Goal: Task Accomplishment & Management: Use online tool/utility

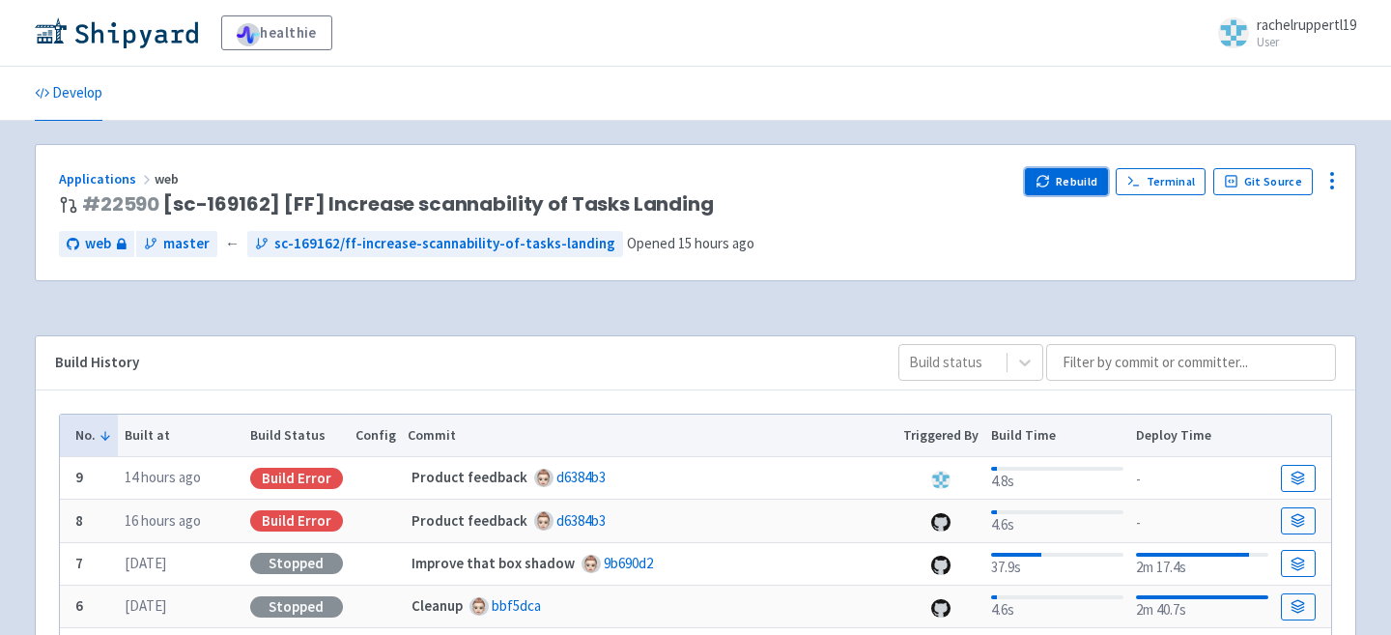
click at [1095, 183] on button "Rebuild" at bounding box center [1066, 181] width 83 height 27
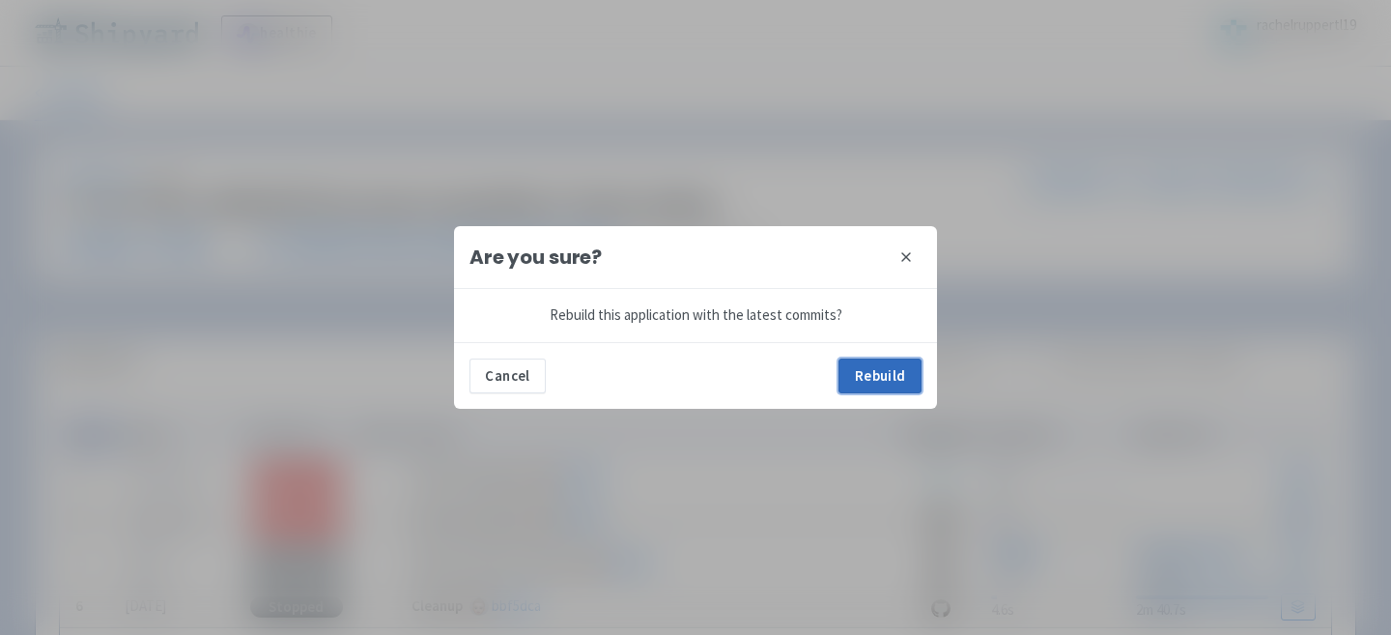
click at [892, 368] on button "Rebuild" at bounding box center [879, 375] width 83 height 35
